Goal: Task Accomplishment & Management: Manage account settings

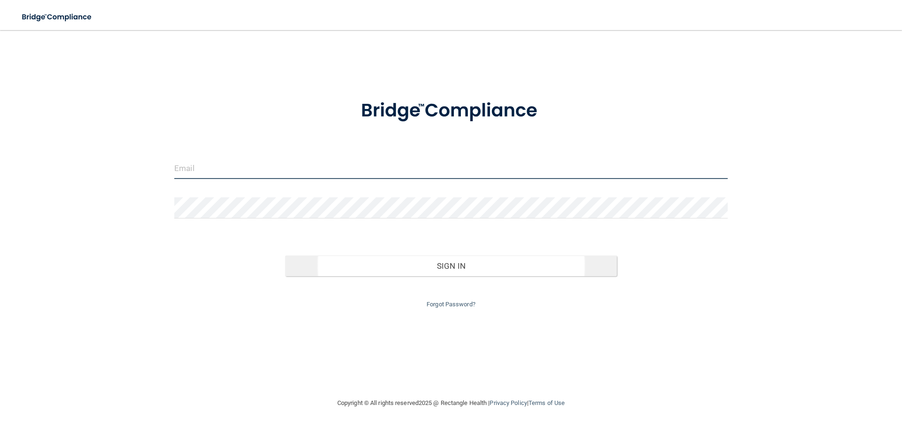
type input "[EMAIL_ADDRESS][DOMAIN_NAME]"
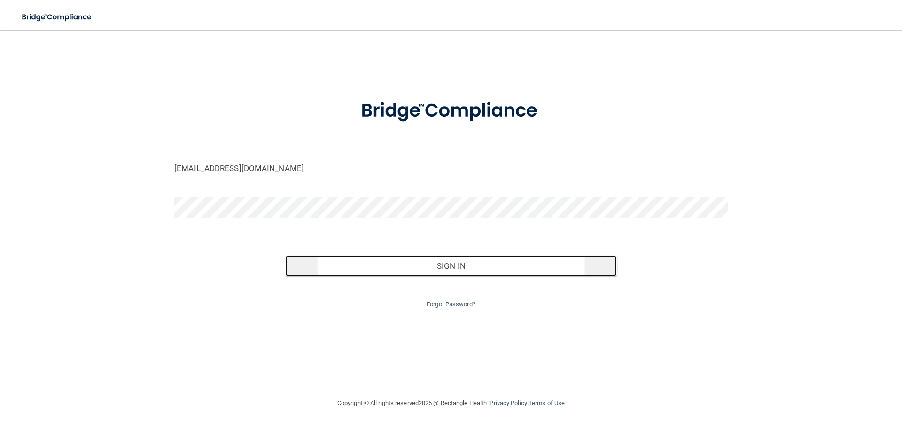
click at [330, 256] on button "Sign In" at bounding box center [451, 266] width 332 height 21
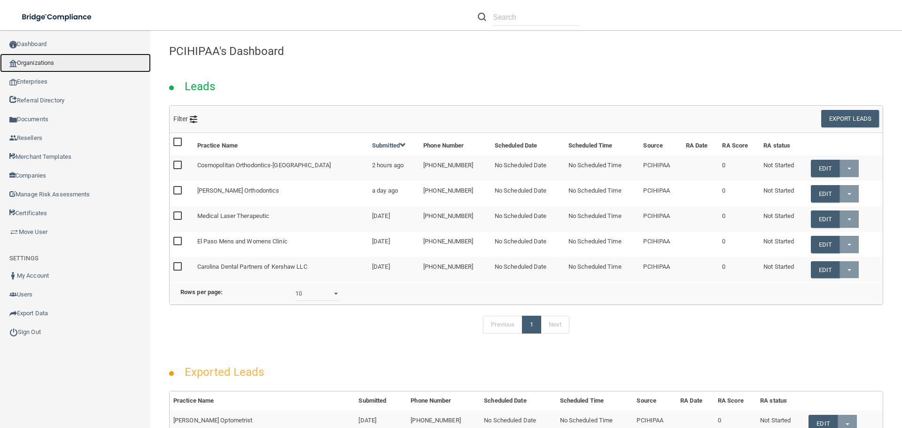
click at [41, 64] on link "Organizations" at bounding box center [75, 63] width 151 height 19
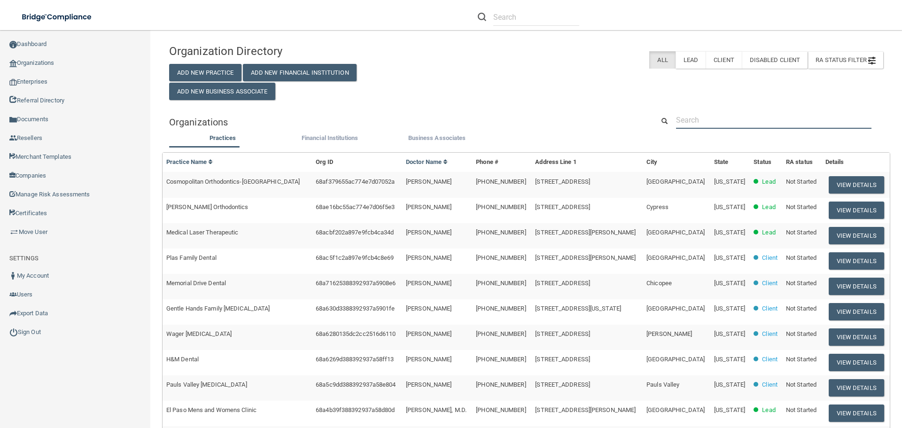
click at [702, 122] on input "text" at bounding box center [773, 119] width 195 height 17
paste input "Haines City Dental"
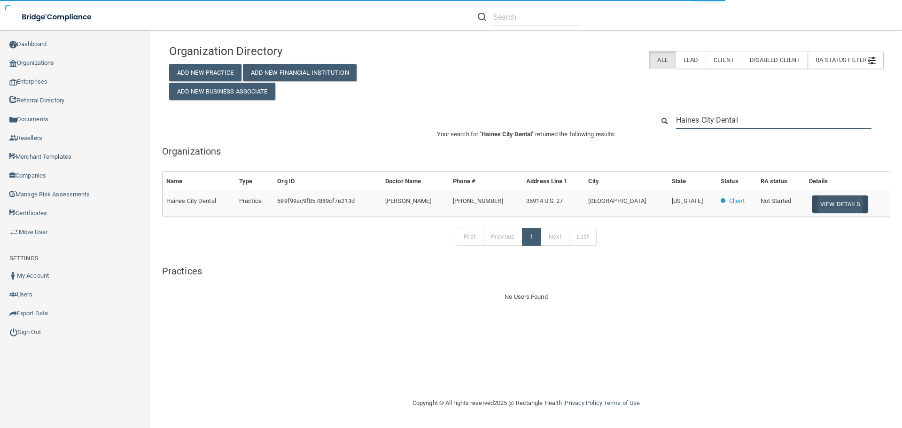
type input "Haines City Dental"
click at [843, 201] on button "View Details" at bounding box center [839, 203] width 55 height 17
